Goal: Navigation & Orientation: Go to known website

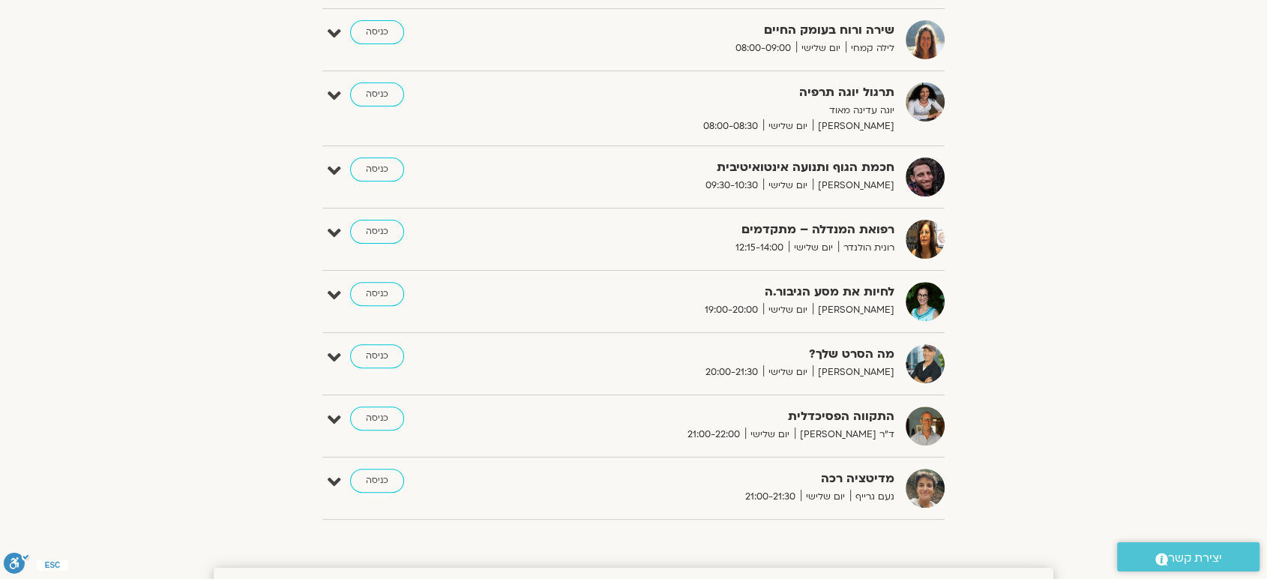
scroll to position [455, 0]
